Goal: Task Accomplishment & Management: Manage account settings

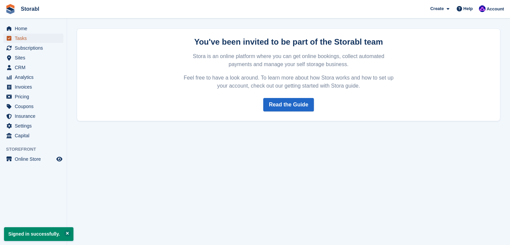
click at [39, 41] on span "Tasks" at bounding box center [35, 38] width 40 height 9
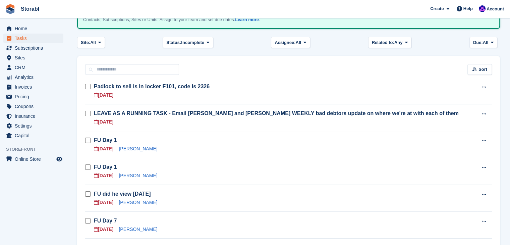
scroll to position [34, 0]
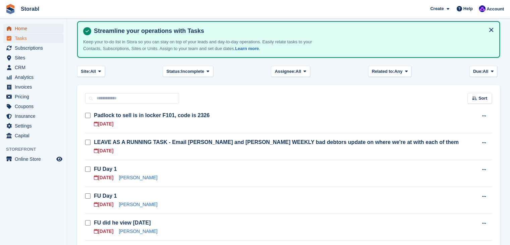
click at [17, 27] on span "Home" at bounding box center [35, 28] width 40 height 9
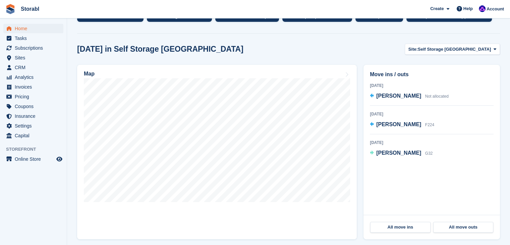
scroll to position [168, 0]
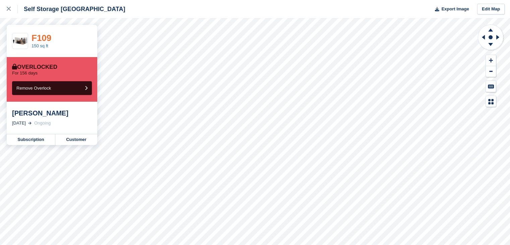
click at [40, 37] on link "F109" at bounding box center [42, 38] width 20 height 10
click at [11, 7] on div at bounding box center [12, 9] width 11 height 8
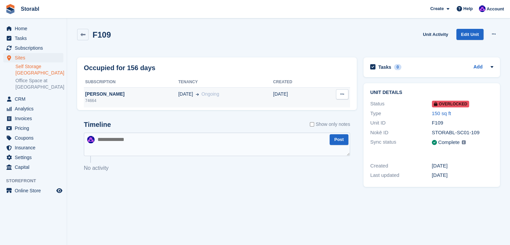
click at [111, 94] on div "Laura Staniforth" at bounding box center [131, 94] width 95 height 7
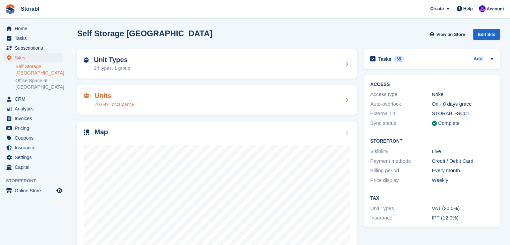
scroll to position [34, 0]
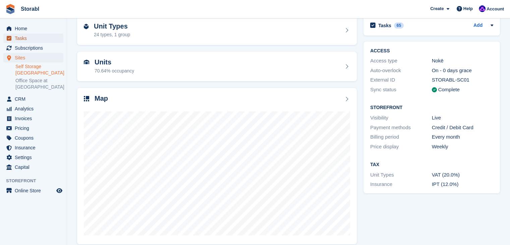
click at [33, 38] on span "Tasks" at bounding box center [35, 38] width 40 height 9
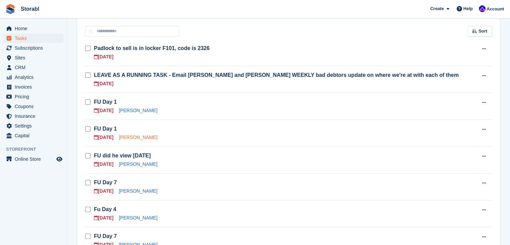
scroll to position [134, 0]
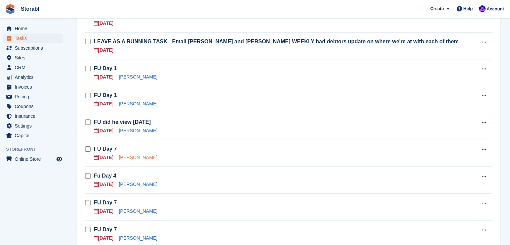
click at [126, 158] on link "[PERSON_NAME]" at bounding box center [138, 157] width 39 height 5
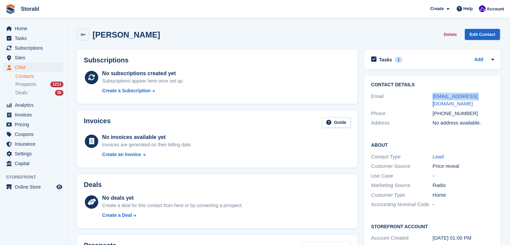
drag, startPoint x: 482, startPoint y: 96, endPoint x: 418, endPoint y: 100, distance: 64.1
click at [418, 100] on div "Email sarnya@gmail.com" at bounding box center [432, 100] width 123 height 17
copy div "sarnya@gmail.com"
click at [439, 60] on div "Tasks 1 Add" at bounding box center [432, 59] width 123 height 9
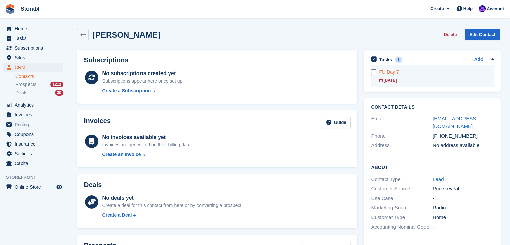
click at [373, 75] on div at bounding box center [375, 75] width 8 height 21
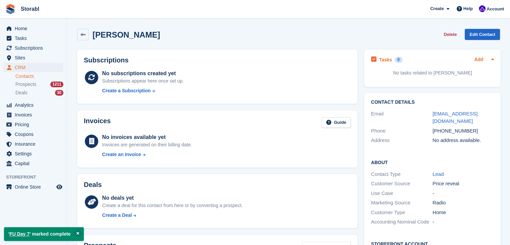
click at [478, 61] on link "Add" at bounding box center [478, 60] width 9 height 8
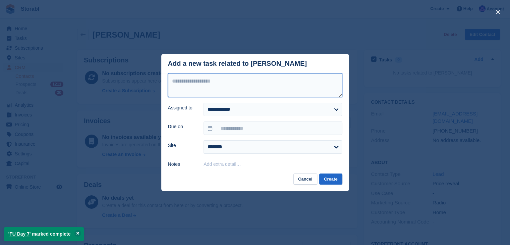
click at [300, 82] on textarea at bounding box center [255, 85] width 174 height 24
type textarea "*********"
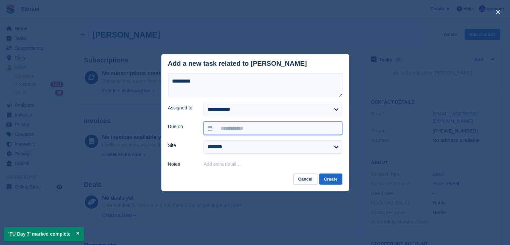
click at [270, 124] on input "text" at bounding box center [272, 127] width 138 height 13
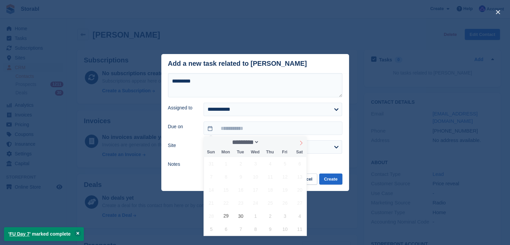
click at [299, 144] on icon at bounding box center [301, 142] width 5 height 5
select select "*"
click at [222, 177] on span "6" at bounding box center [226, 176] width 13 height 13
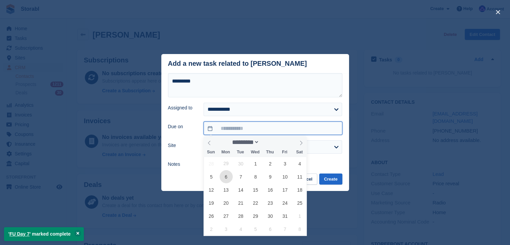
type input "**********"
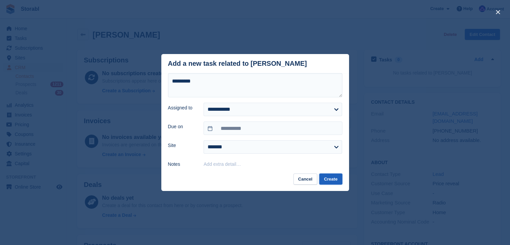
click at [328, 182] on button "Create" at bounding box center [330, 178] width 23 height 11
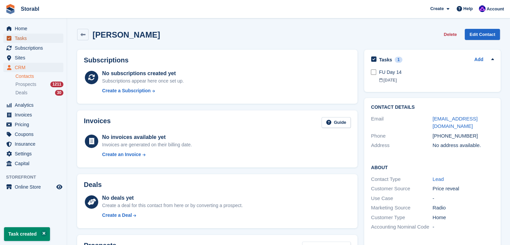
click at [30, 37] on span "Tasks" at bounding box center [35, 38] width 40 height 9
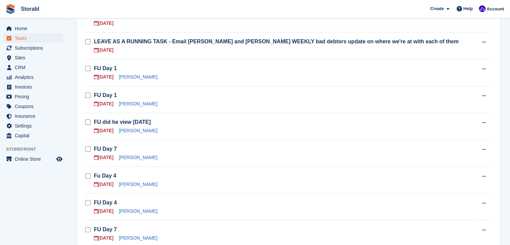
scroll to position [168, 0]
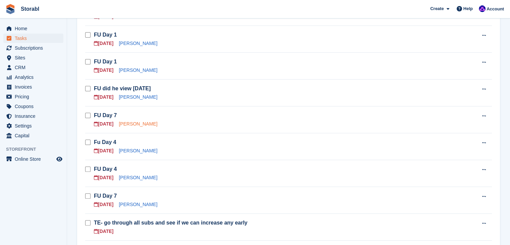
click at [130, 121] on link "Carl Phillips" at bounding box center [138, 123] width 39 height 5
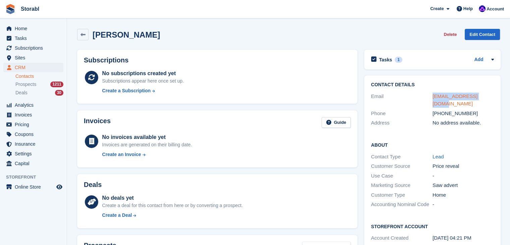
drag, startPoint x: 487, startPoint y: 94, endPoint x: 432, endPoint y: 96, distance: 55.7
click at [432, 96] on div "carlm250@hotmail.com" at bounding box center [463, 100] width 62 height 15
copy link "carlm250@hotmail.com"
drag, startPoint x: 476, startPoint y: 55, endPoint x: 471, endPoint y: 57, distance: 5.3
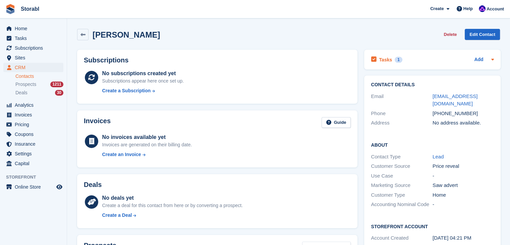
click at [476, 55] on div "Tasks 1 Add" at bounding box center [432, 59] width 123 height 9
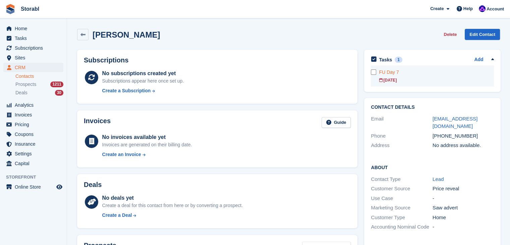
click at [376, 73] on form at bounding box center [375, 71] width 8 height 5
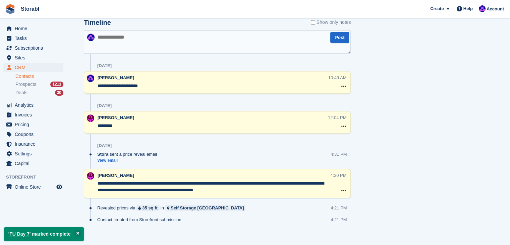
scroll to position [297, 0]
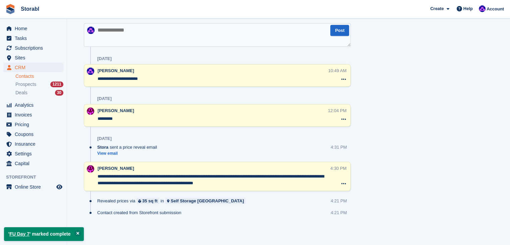
click at [176, 34] on textarea at bounding box center [217, 34] width 267 height 23
type textarea "**********"
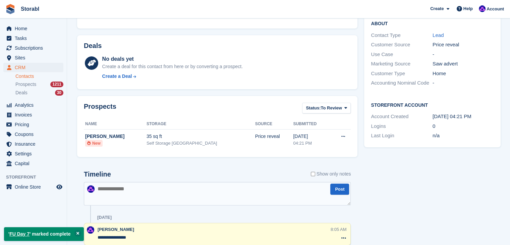
scroll to position [63, 0]
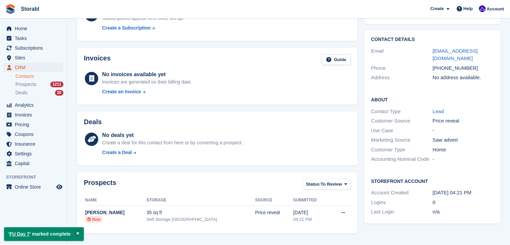
click at [17, 65] on span "CRM" at bounding box center [35, 67] width 40 height 9
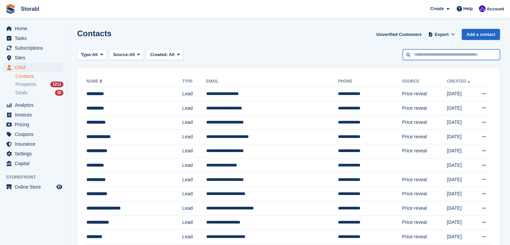
click at [459, 51] on input "text" at bounding box center [451, 54] width 97 height 11
paste input "**********"
type input "**********"
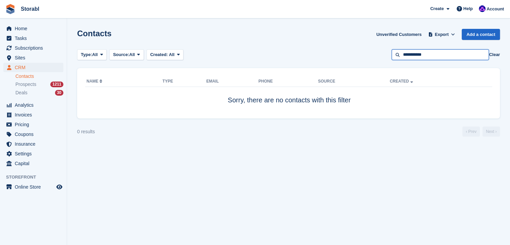
drag, startPoint x: 442, startPoint y: 56, endPoint x: 374, endPoint y: 57, distance: 68.1
click at [374, 57] on div "Type: All All Lead Customer Source: All All Storefront Backoffice Pre-Opening i…" at bounding box center [288, 54] width 423 height 11
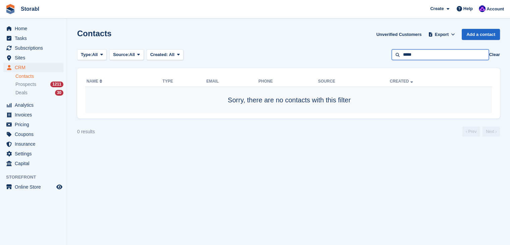
type input "*****"
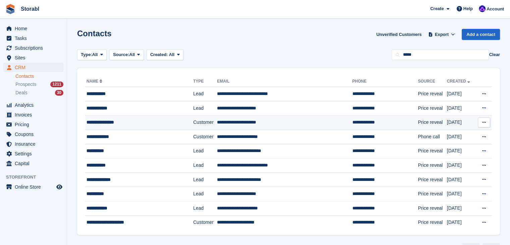
click at [96, 123] on div "**********" at bounding box center [131, 122] width 91 height 7
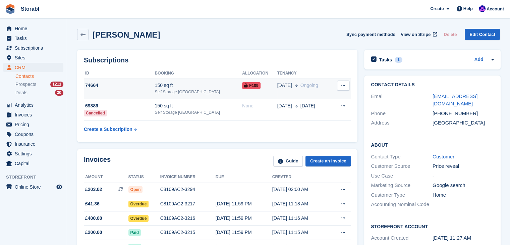
click at [129, 89] on div "74664" at bounding box center [119, 85] width 71 height 7
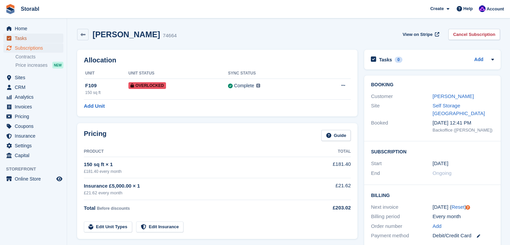
click at [21, 35] on span "Tasks" at bounding box center [35, 38] width 40 height 9
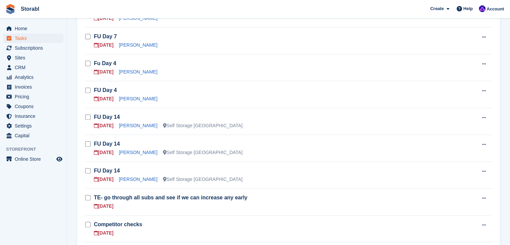
scroll to position [235, 0]
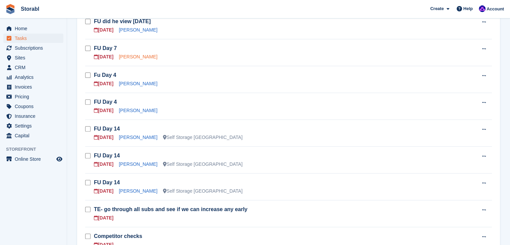
click at [130, 57] on link "[PERSON_NAME]" at bounding box center [138, 56] width 39 height 5
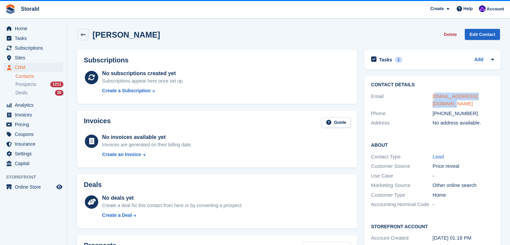
drag, startPoint x: 494, startPoint y: 100, endPoint x: 433, endPoint y: 97, distance: 61.4
click at [433, 97] on div "Contact Details Email rayutley01707@gmail.com Phone +447742869356 Address No ad…" at bounding box center [432, 104] width 136 height 59
drag, startPoint x: 433, startPoint y: 97, endPoint x: 423, endPoint y: 93, distance: 10.7
click at [420, 91] on div "Contact Details Email rayutley01707@gmail.com Phone +447742869356 Address No ad…" at bounding box center [432, 104] width 136 height 59
drag, startPoint x: 424, startPoint y: 93, endPoint x: 488, endPoint y: 89, distance: 64.9
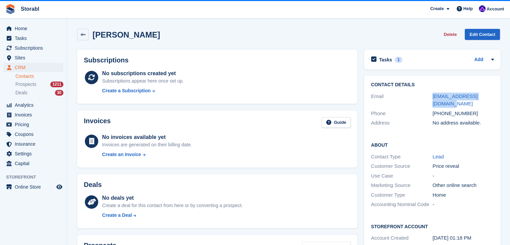
click at [488, 89] on div "Contact Details Email rayutley01707@gmail.com Phone +447742869356 Address No ad…" at bounding box center [432, 104] width 136 height 59
copy div "rayutley01707@gmail.com"
click at [490, 58] on icon at bounding box center [492, 59] width 5 height 5
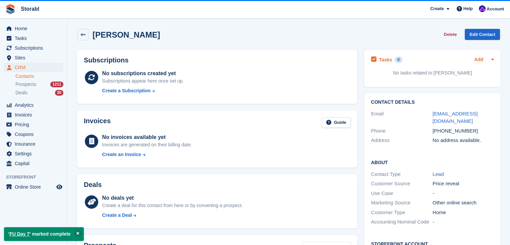
click at [478, 59] on link "Add" at bounding box center [478, 60] width 9 height 8
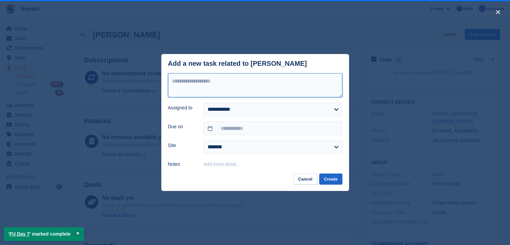
click at [264, 88] on textarea at bounding box center [255, 85] width 174 height 24
type textarea "*********"
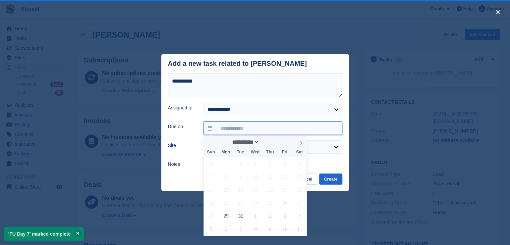
click at [257, 128] on input "text" at bounding box center [272, 127] width 138 height 13
click at [301, 142] on icon at bounding box center [301, 142] width 5 height 5
select select "*"
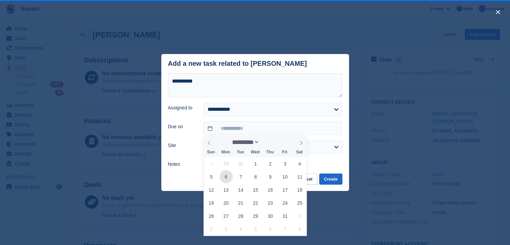
click at [228, 173] on span "6" at bounding box center [226, 176] width 13 height 13
type input "**********"
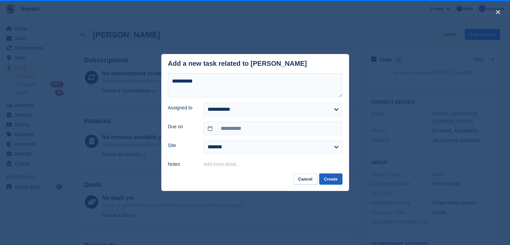
click at [327, 180] on button "Create" at bounding box center [330, 178] width 23 height 11
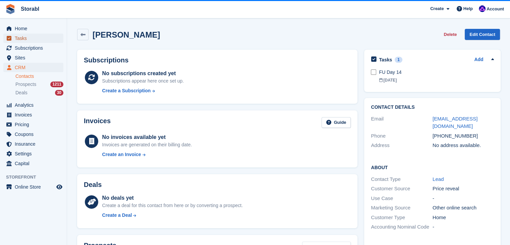
click at [30, 40] on span "Tasks" at bounding box center [35, 38] width 40 height 9
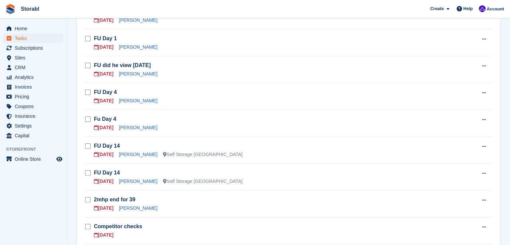
scroll to position [201, 0]
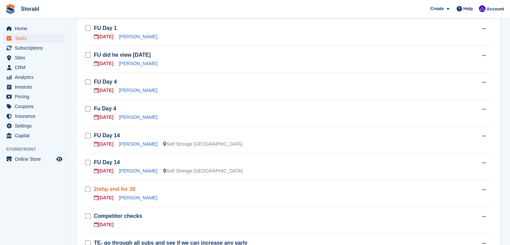
click at [111, 187] on link "2mhp end for 39" at bounding box center [115, 189] width 42 height 6
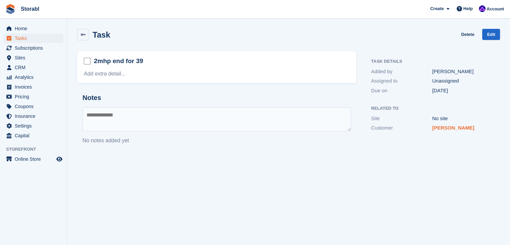
click at [441, 130] on link "[PERSON_NAME]" at bounding box center [453, 128] width 42 height 6
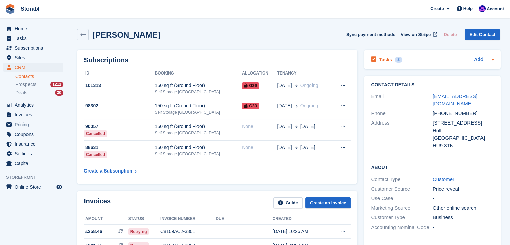
click at [493, 57] on icon at bounding box center [492, 59] width 5 height 5
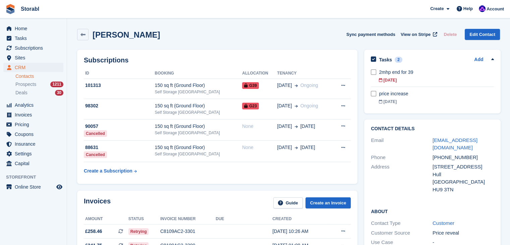
click at [493, 57] on icon at bounding box center [492, 59] width 5 height 5
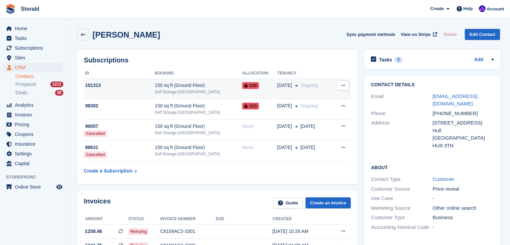
click at [211, 81] on td "150 sq ft (Ground Floor) Self Storage Scunthorpe" at bounding box center [199, 88] width 88 height 20
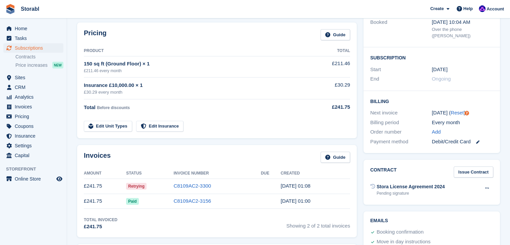
scroll to position [67, 0]
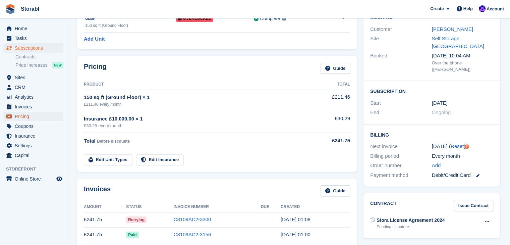
click at [36, 116] on span "Pricing" at bounding box center [35, 116] width 40 height 9
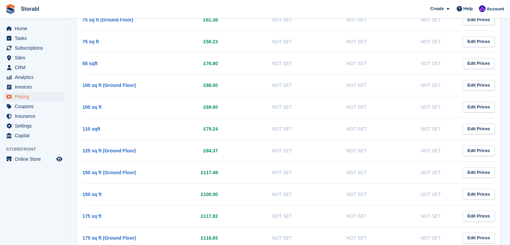
scroll to position [302, 0]
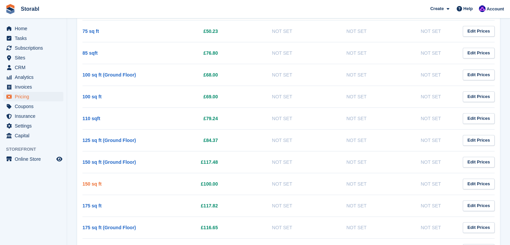
click at [83, 184] on link "150 sq ft" at bounding box center [91, 183] width 19 height 5
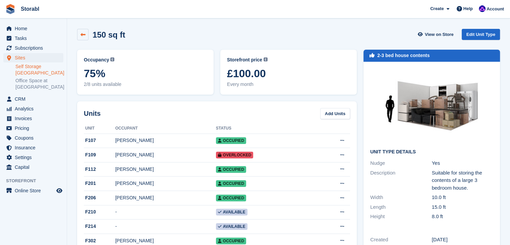
click at [82, 33] on icon at bounding box center [82, 34] width 5 height 5
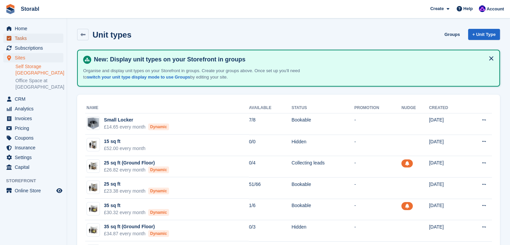
click at [35, 38] on span "Tasks" at bounding box center [35, 38] width 40 height 9
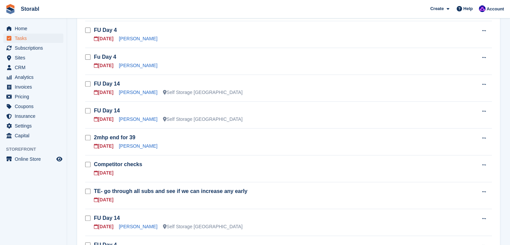
scroll to position [268, 0]
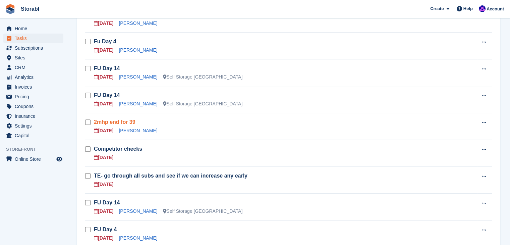
click at [108, 121] on link "2mhp end for 39" at bounding box center [115, 122] width 42 height 6
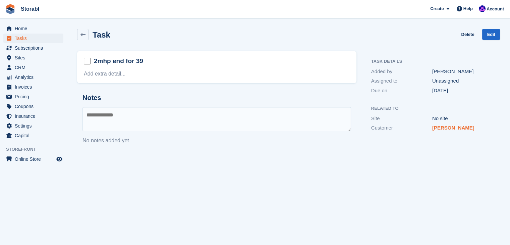
click at [445, 128] on link "MR SEAN WYNNE" at bounding box center [453, 128] width 42 height 6
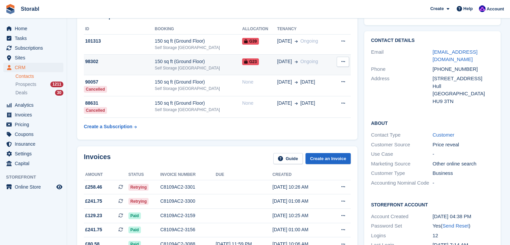
scroll to position [34, 0]
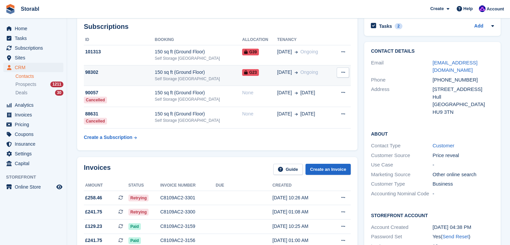
click at [155, 69] on div "98302" at bounding box center [119, 72] width 71 height 7
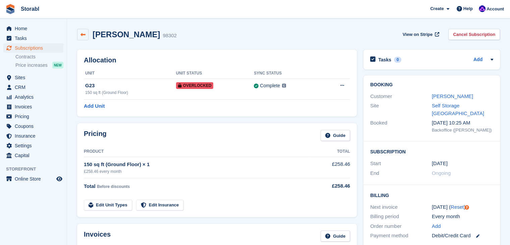
click at [86, 39] on link at bounding box center [82, 34] width 11 height 11
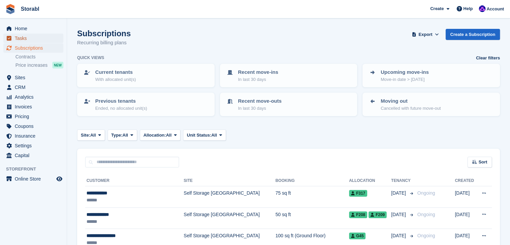
click at [25, 37] on span "Tasks" at bounding box center [35, 38] width 40 height 9
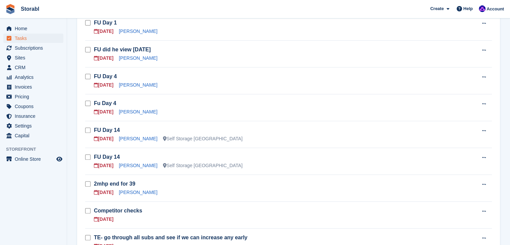
scroll to position [268, 0]
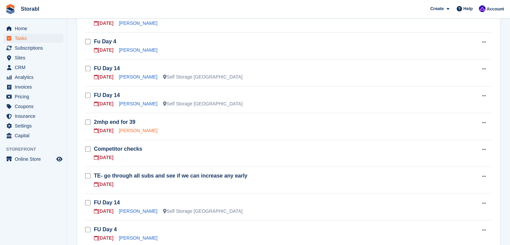
click at [132, 129] on link "[PERSON_NAME]" at bounding box center [138, 130] width 39 height 5
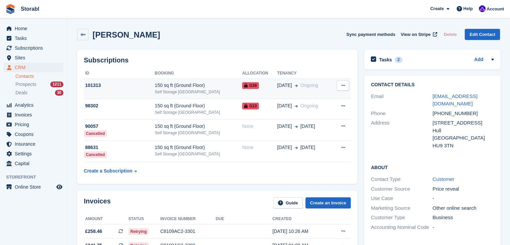
click at [148, 92] on td "101313" at bounding box center [119, 88] width 71 height 20
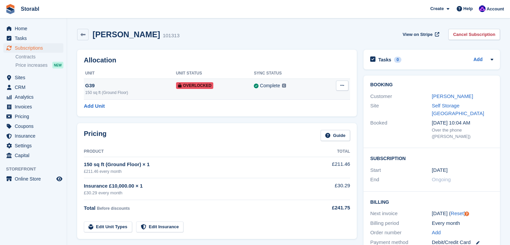
click at [143, 85] on div "G39" at bounding box center [130, 86] width 91 height 8
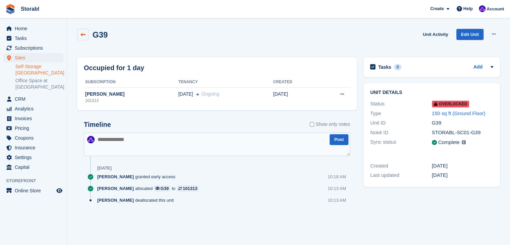
click at [83, 36] on icon at bounding box center [82, 34] width 5 height 5
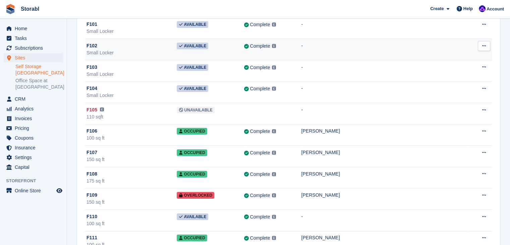
scroll to position [101, 0]
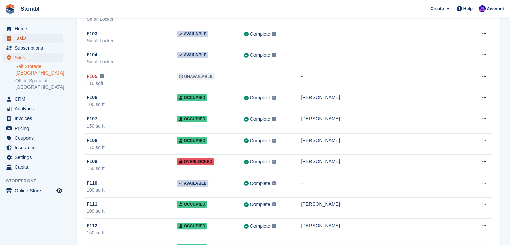
click at [30, 39] on span "Tasks" at bounding box center [35, 38] width 40 height 9
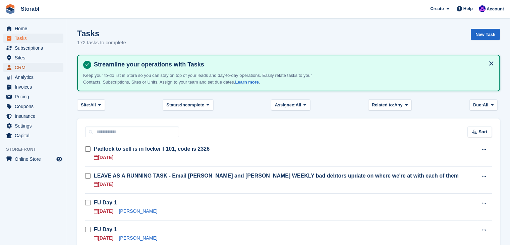
click at [38, 63] on span "CRM" at bounding box center [35, 67] width 40 height 9
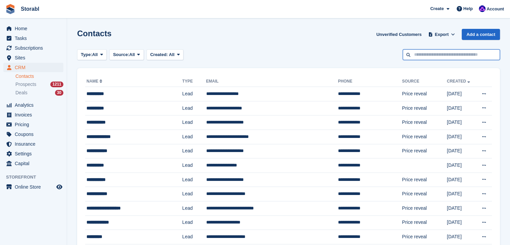
click at [442, 57] on input "text" at bounding box center [451, 54] width 97 height 11
paste input "**********"
type input "**********"
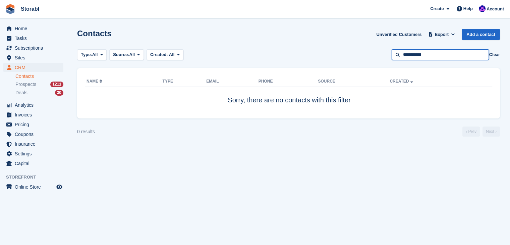
click at [405, 53] on input "**********" at bounding box center [440, 54] width 97 height 11
type input "**********"
click at [438, 58] on input "**********" at bounding box center [440, 54] width 97 height 11
click at [467, 184] on section "Contacts Unverified Customers Export Export Contacts Export a CSV of all Contac…" at bounding box center [288, 122] width 443 height 245
drag, startPoint x: 430, startPoint y: 56, endPoint x: 396, endPoint y: 57, distance: 34.9
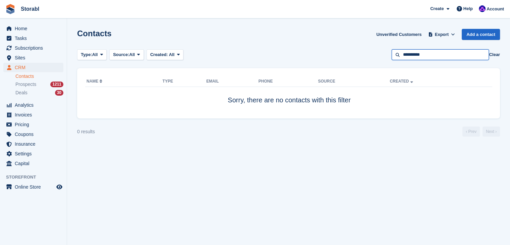
click at [396, 57] on input "**********" at bounding box center [440, 54] width 97 height 11
paste input "text"
type input "**********"
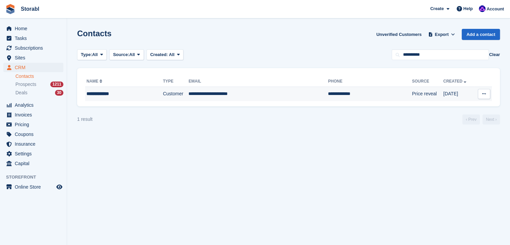
click at [106, 91] on div "**********" at bounding box center [116, 93] width 60 height 7
